Goal: Information Seeking & Learning: Learn about a topic

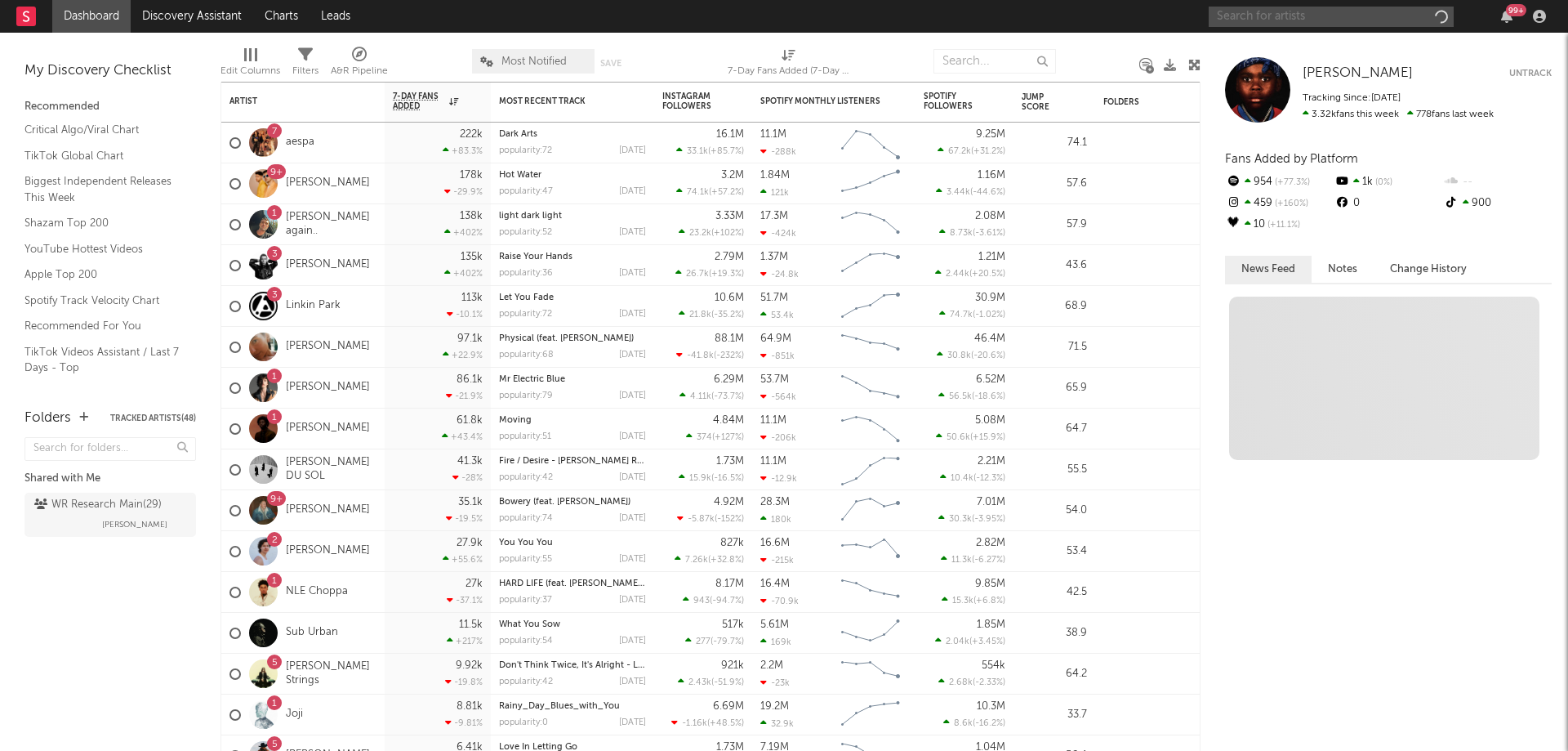
click at [1393, 18] on input "text" at bounding box center [1332, 16] width 245 height 21
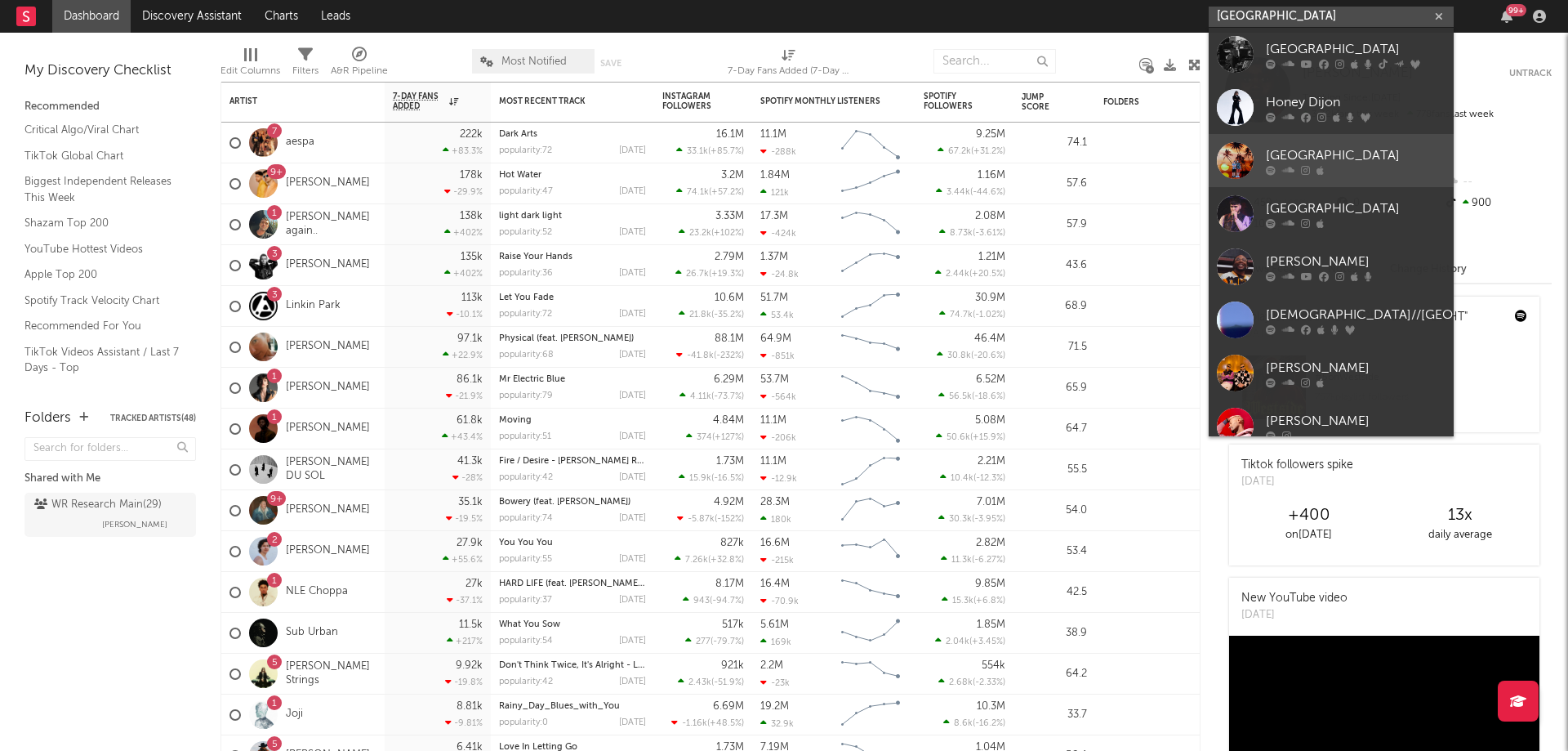
type input "[GEOGRAPHIC_DATA]"
click at [1335, 166] on div at bounding box center [1356, 169] width 179 height 10
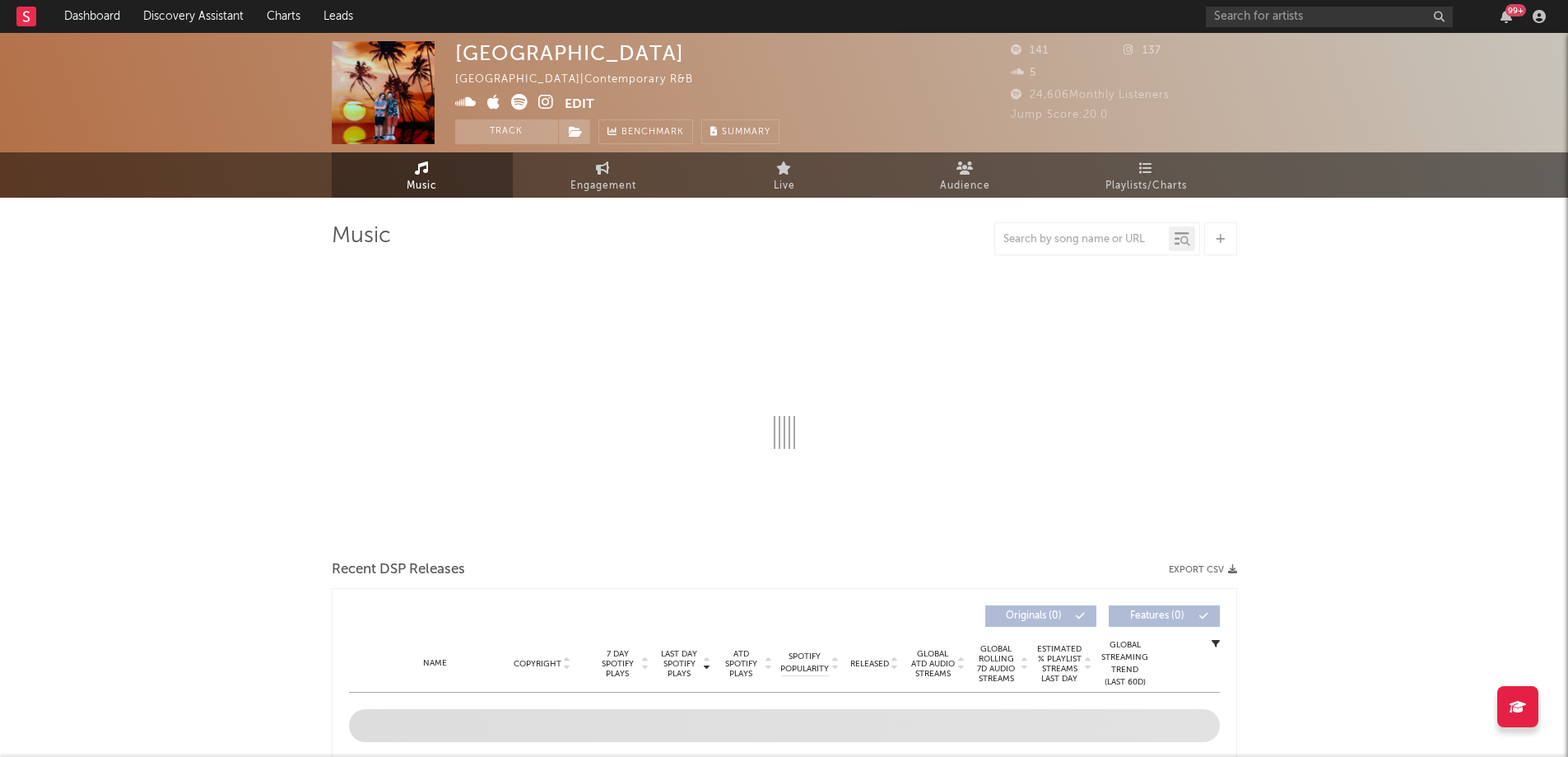
select select "1w"
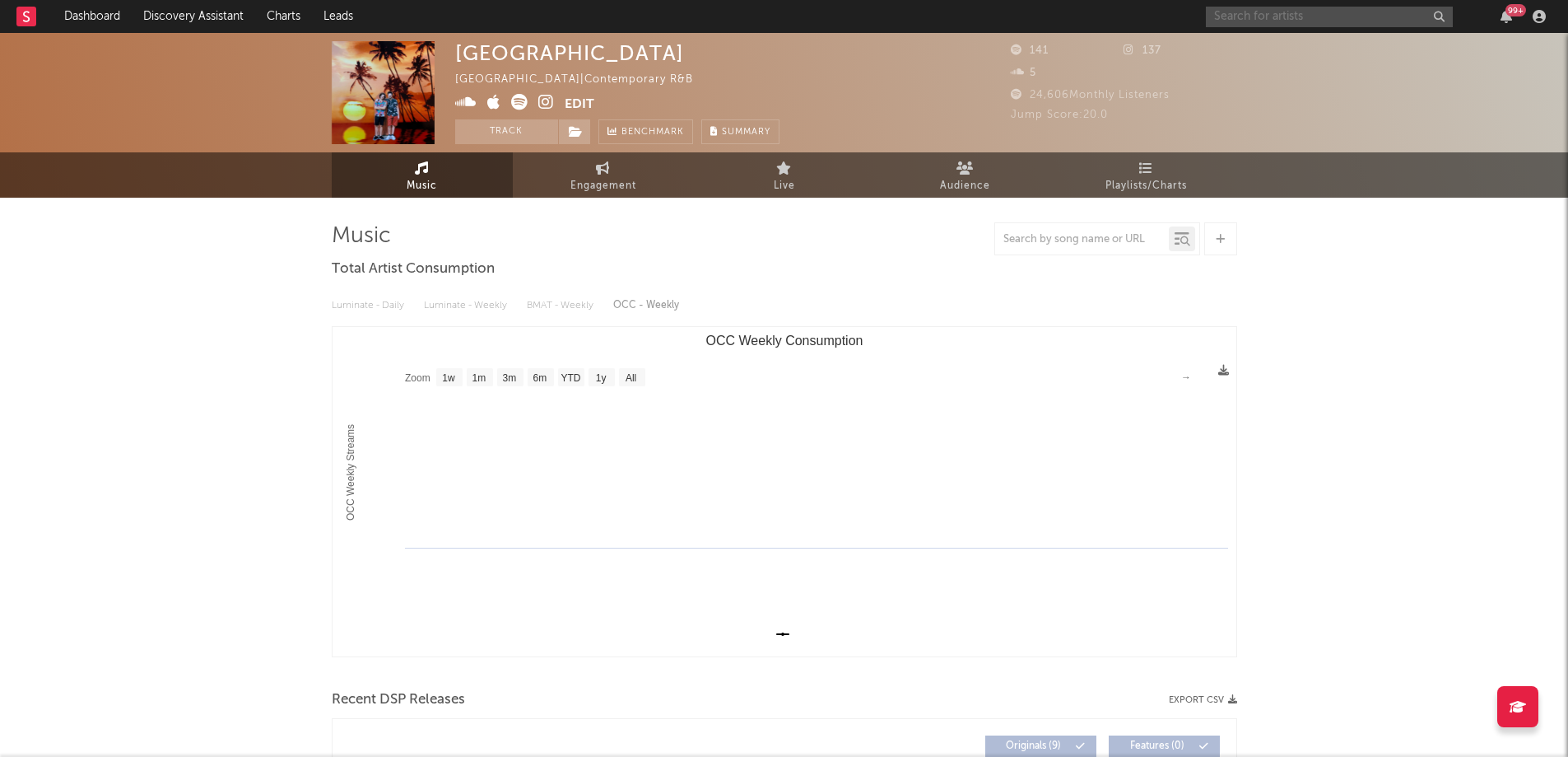
click at [1296, 19] on input "text" at bounding box center [1329, 16] width 247 height 21
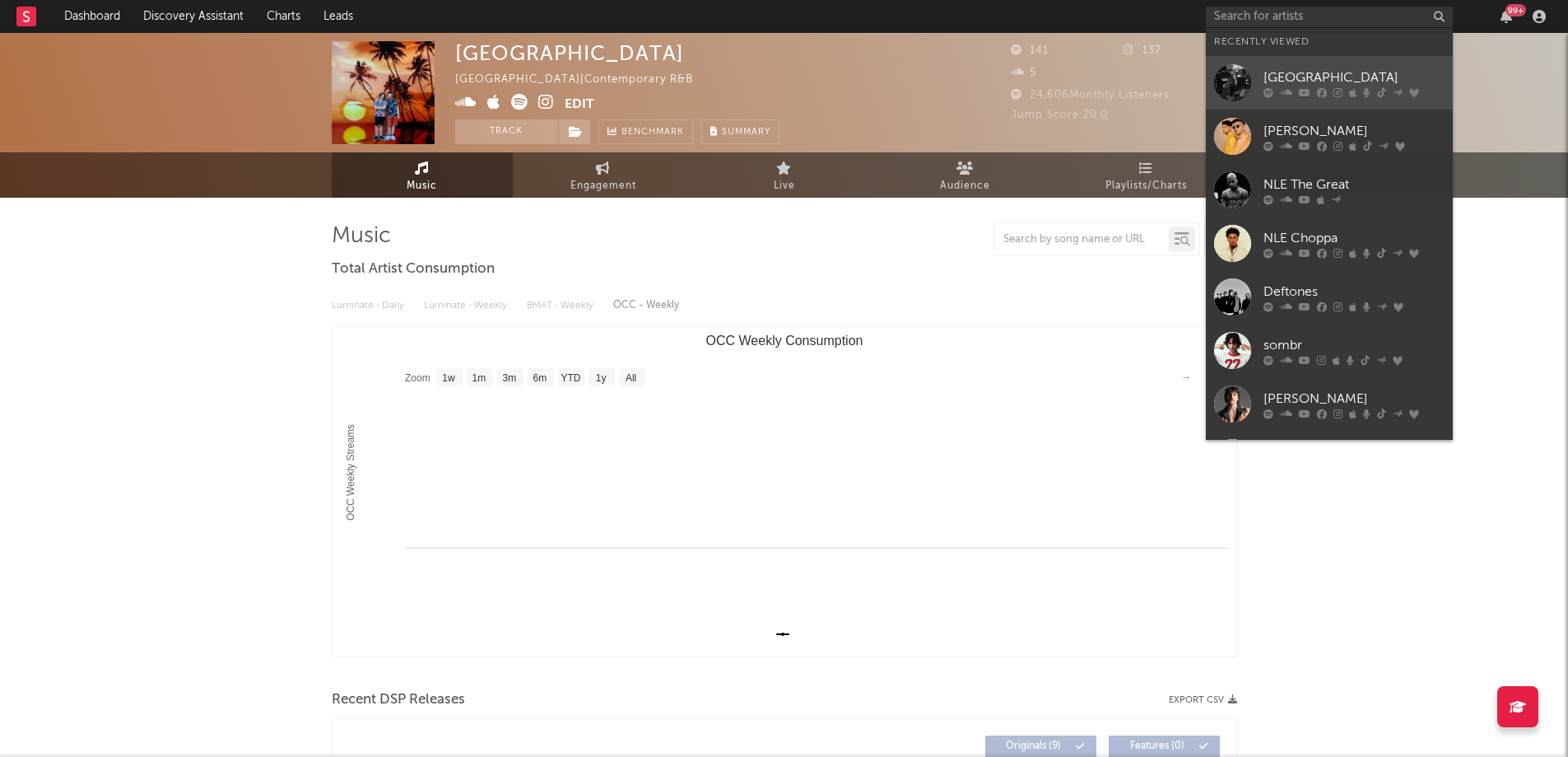
click at [1241, 67] on div at bounding box center [1232, 82] width 37 height 37
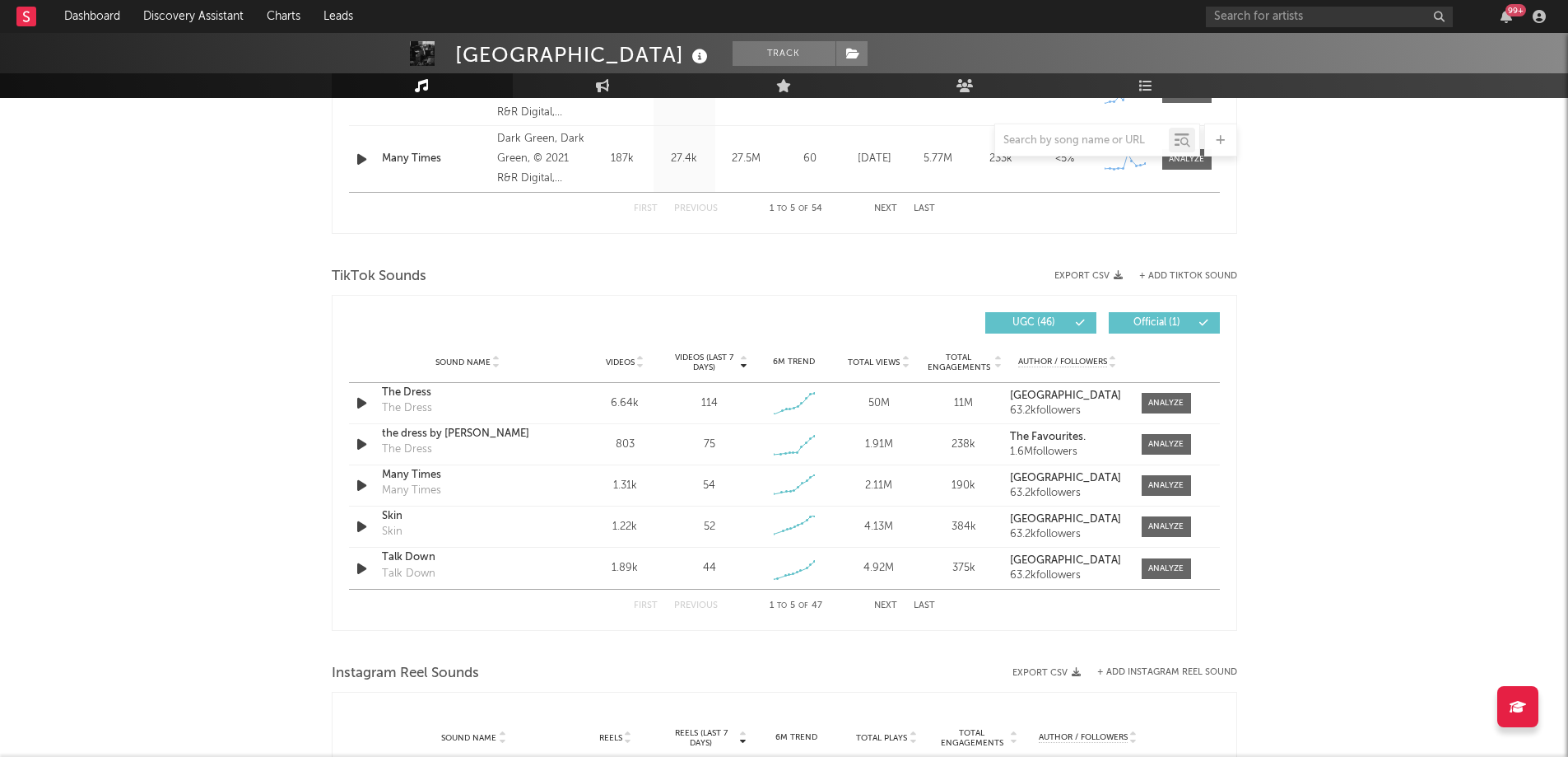
scroll to position [846, 0]
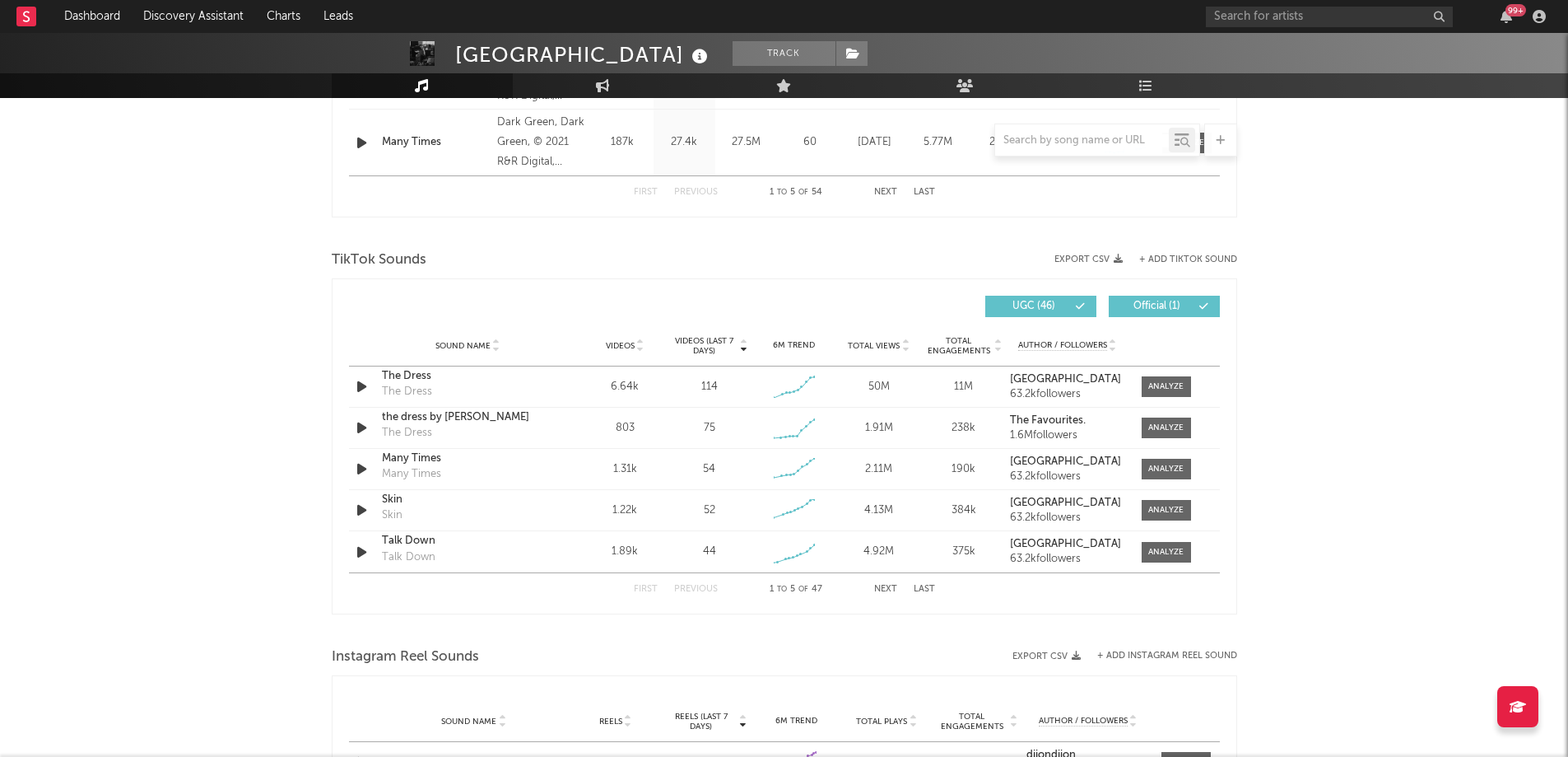
select select "6m"
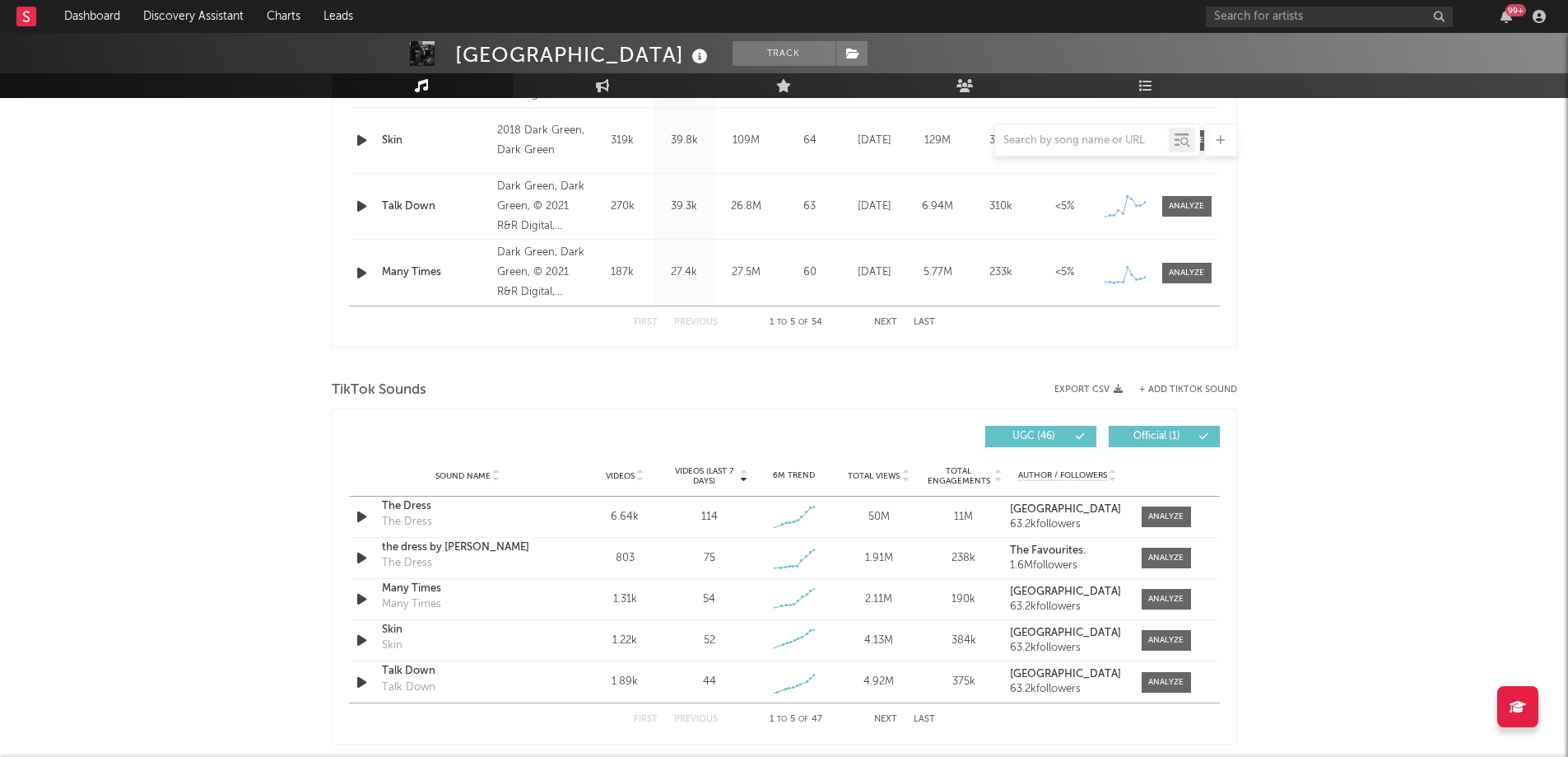
scroll to position [977, 0]
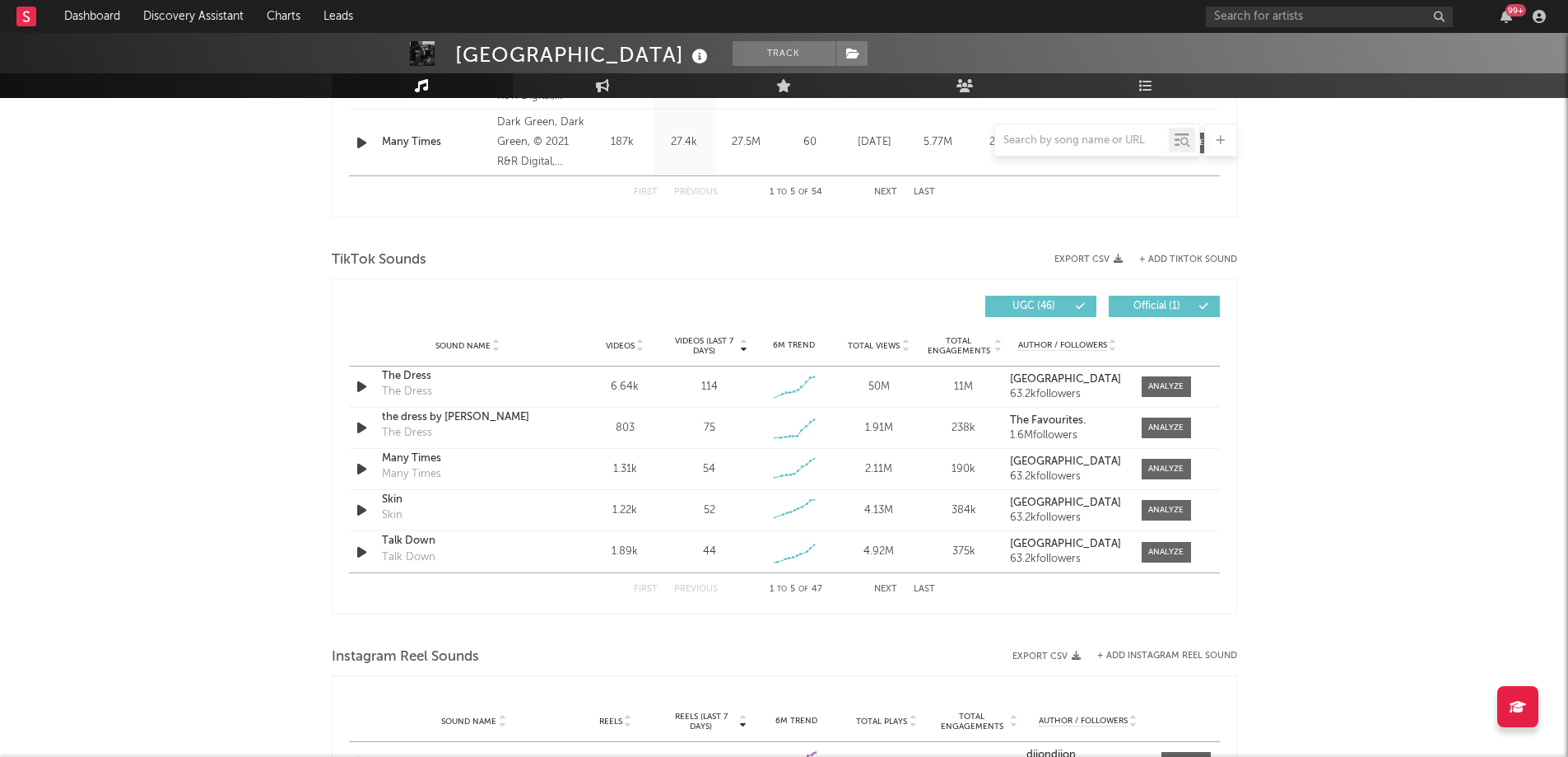
click at [696, 344] on span "Videos (last 7 days)" at bounding box center [704, 346] width 67 height 20
click at [698, 344] on span "Videos (last 7 days)" at bounding box center [704, 346] width 67 height 20
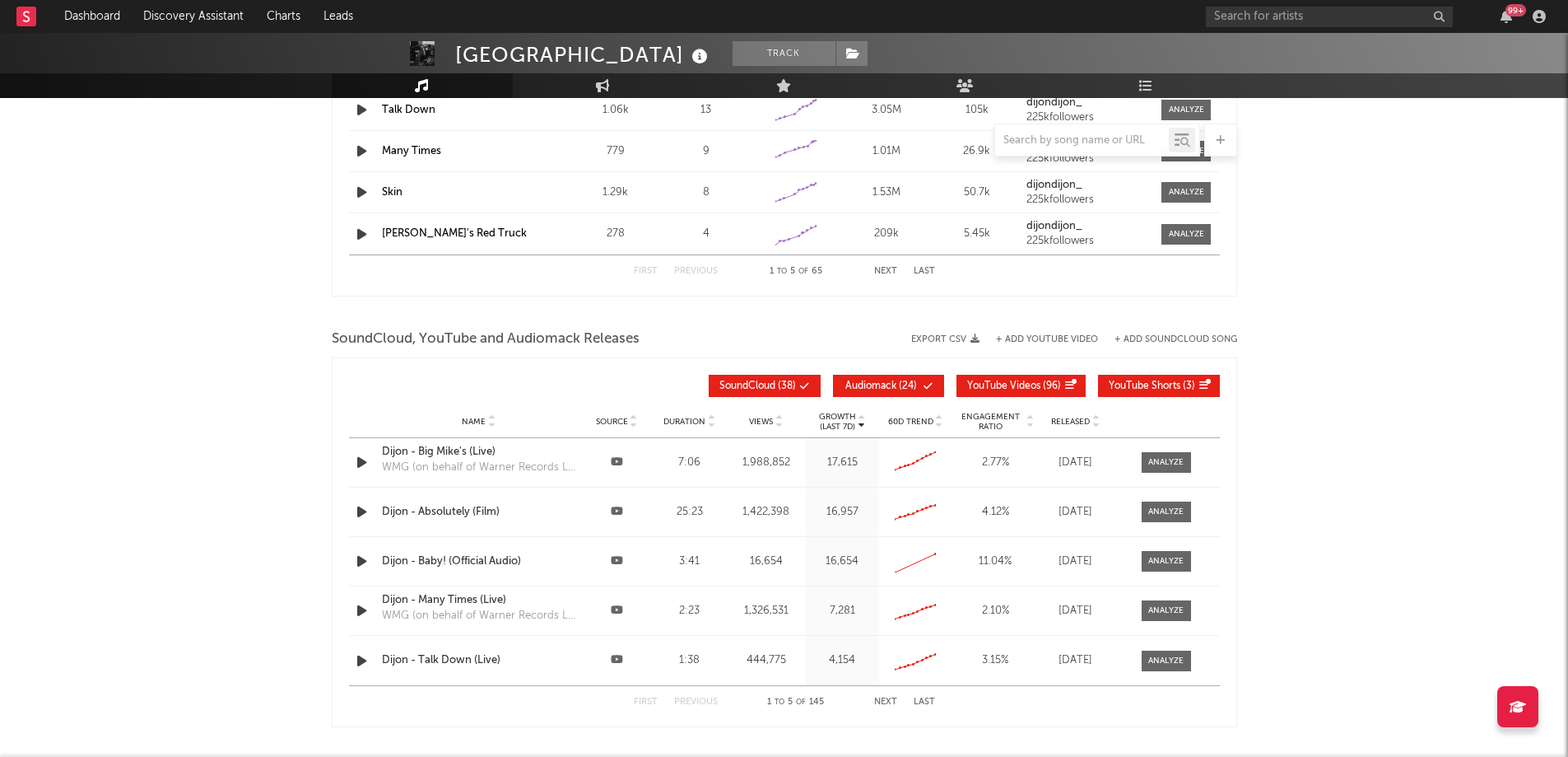
scroll to position [1656, 0]
